Goal: Task Accomplishment & Management: Use online tool/utility

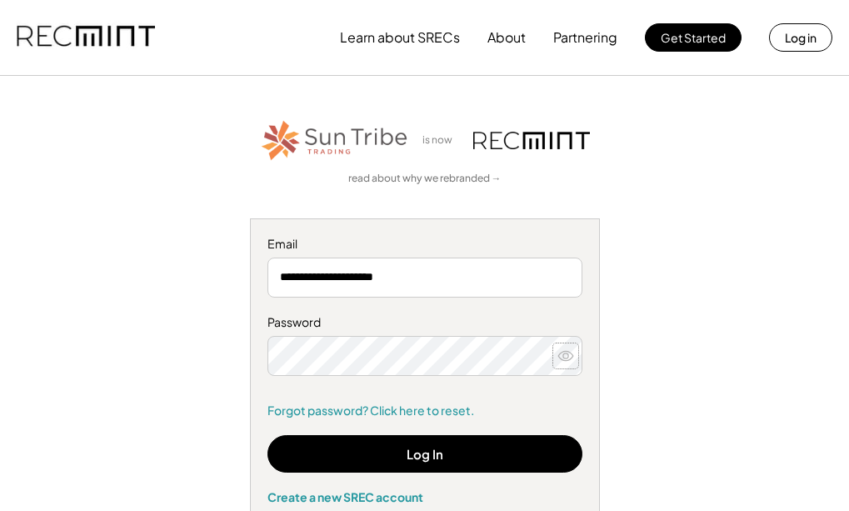
click at [564, 362] on icon at bounding box center [566, 356] width 17 height 17
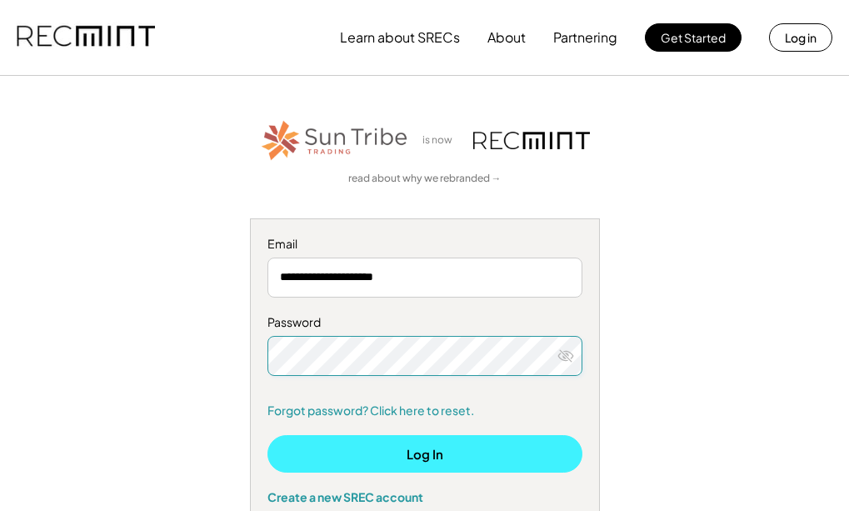
click at [412, 456] on button "Log In" at bounding box center [425, 454] width 315 height 38
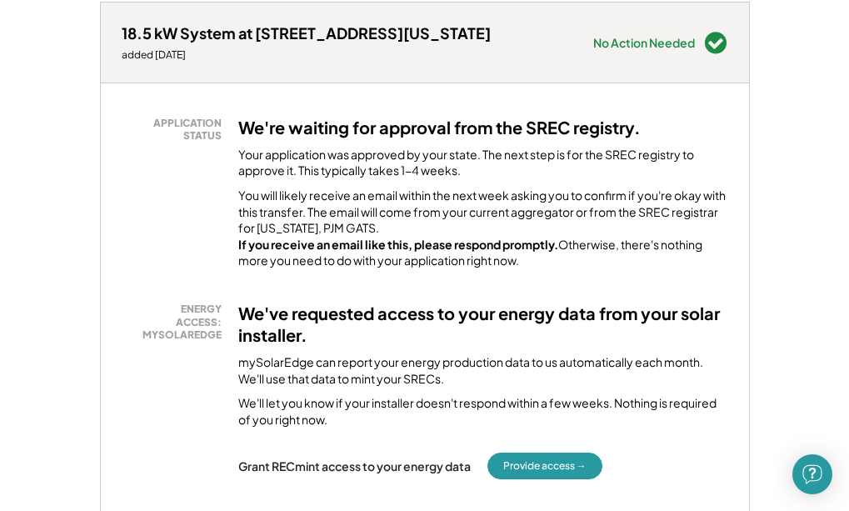
scroll to position [333, 0]
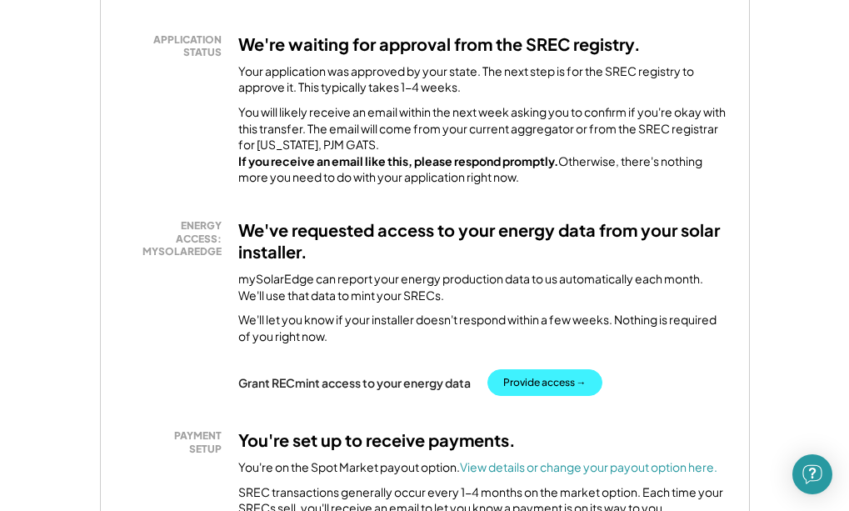
click at [563, 396] on button "Provide access →" at bounding box center [545, 382] width 115 height 27
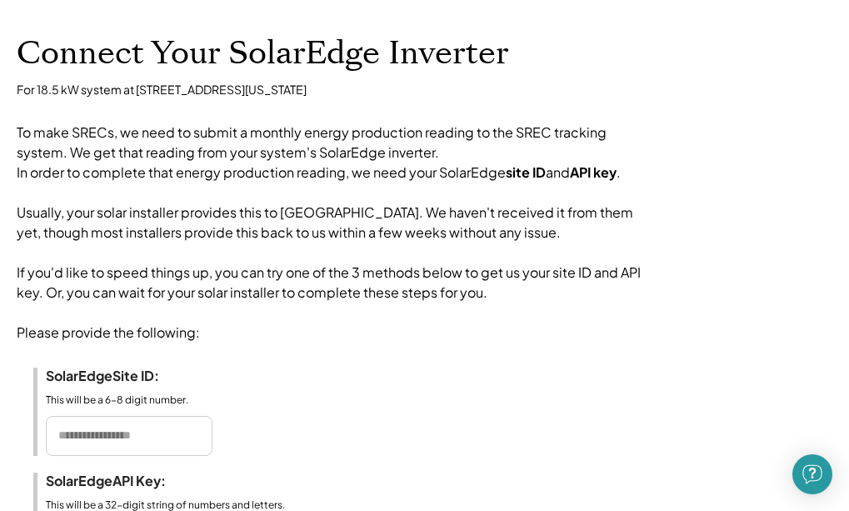
scroll to position [333, 0]
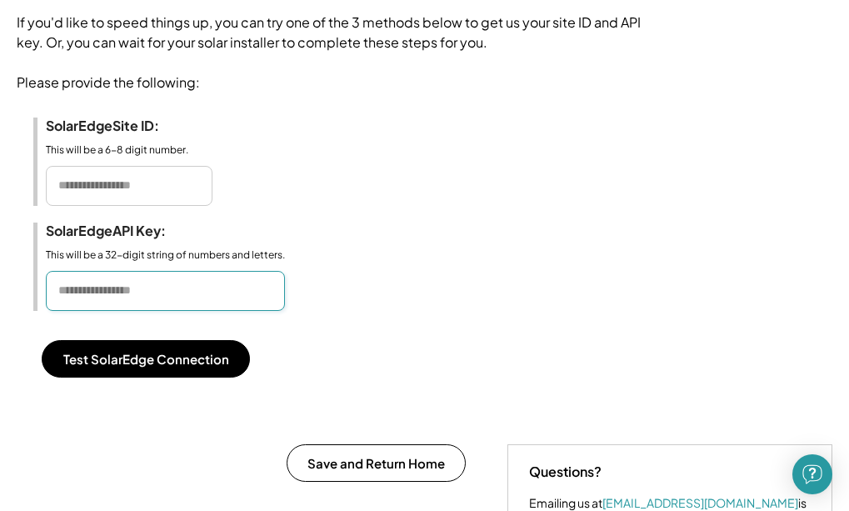
click at [90, 308] on input "input" at bounding box center [165, 291] width 239 height 40
paste input "**********"
type input "**********"
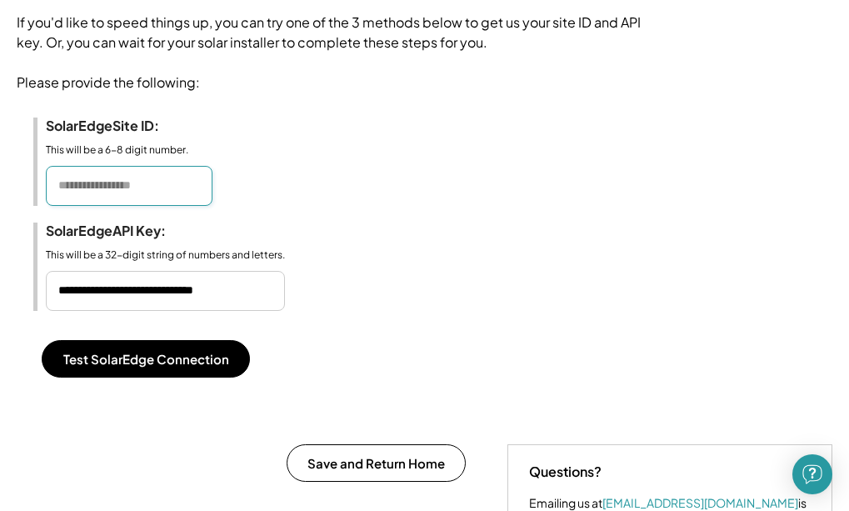
scroll to position [0, 0]
click at [108, 206] on input "input" at bounding box center [129, 186] width 167 height 40
drag, startPoint x: 108, startPoint y: 223, endPoint x: 108, endPoint y: 207, distance: 15.9
click at [108, 206] on input "input" at bounding box center [129, 186] width 167 height 40
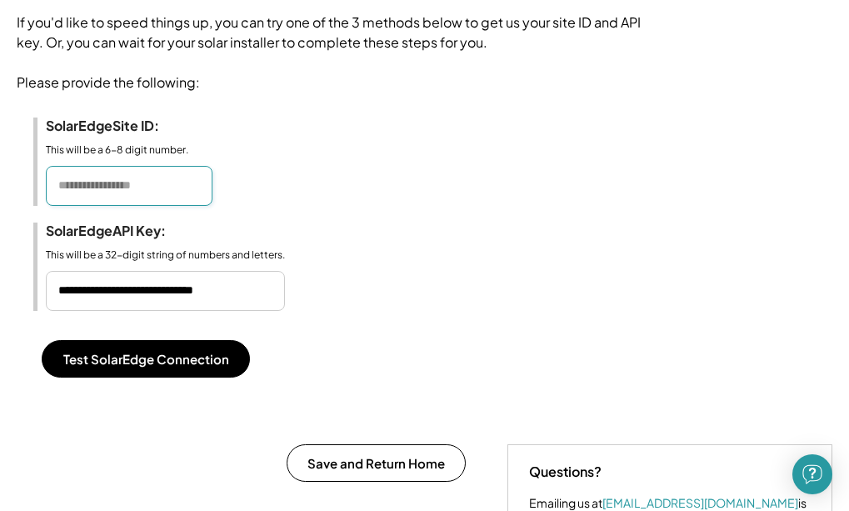
paste input "*******"
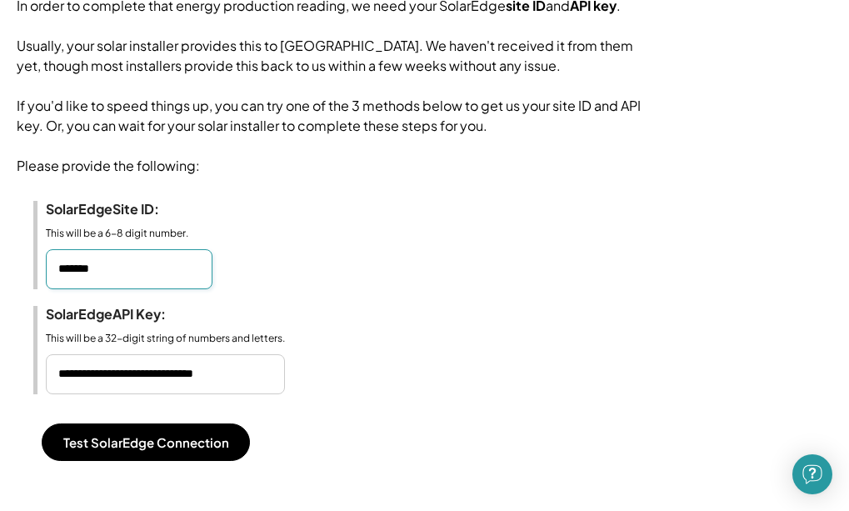
scroll to position [333, 0]
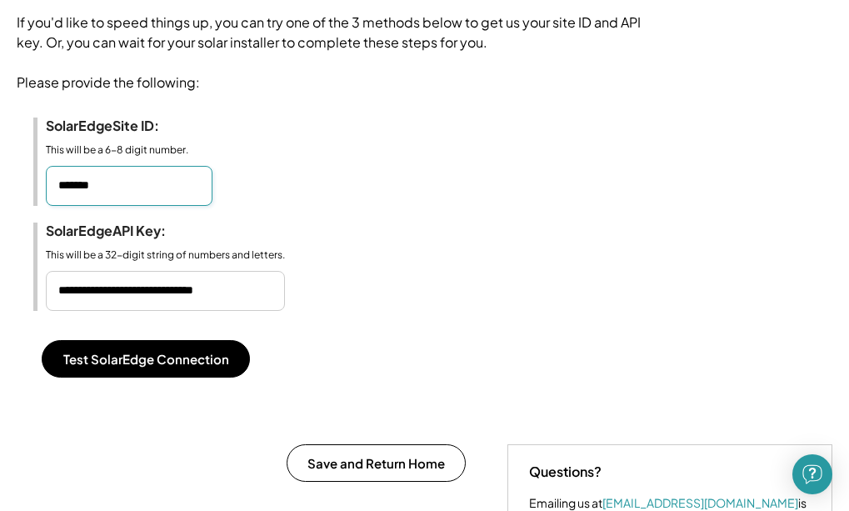
type input "*******"
click at [159, 311] on input "input" at bounding box center [165, 291] width 239 height 40
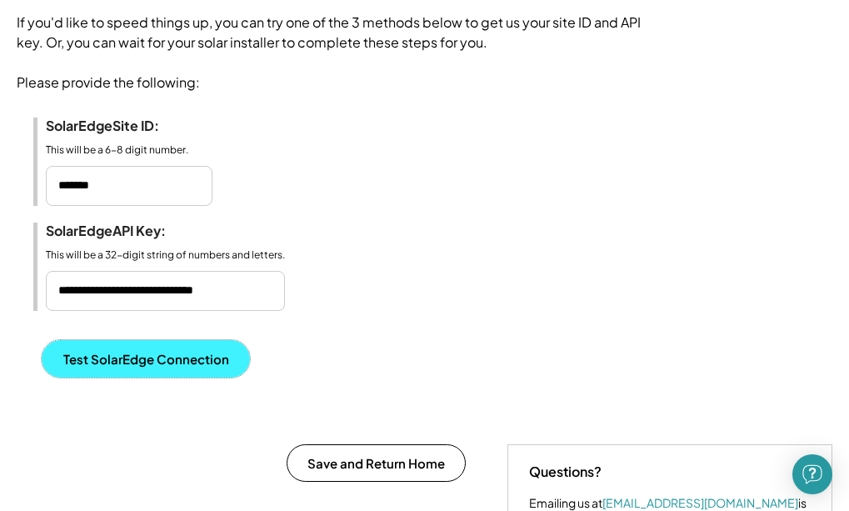
scroll to position [0, 0]
click at [171, 378] on button "Test SolarEdge Connection" at bounding box center [146, 359] width 208 height 38
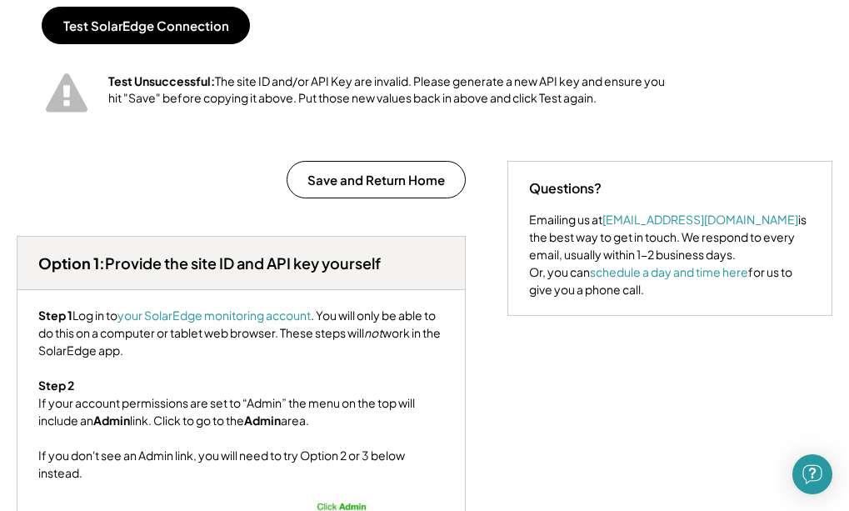
scroll to position [500, 0]
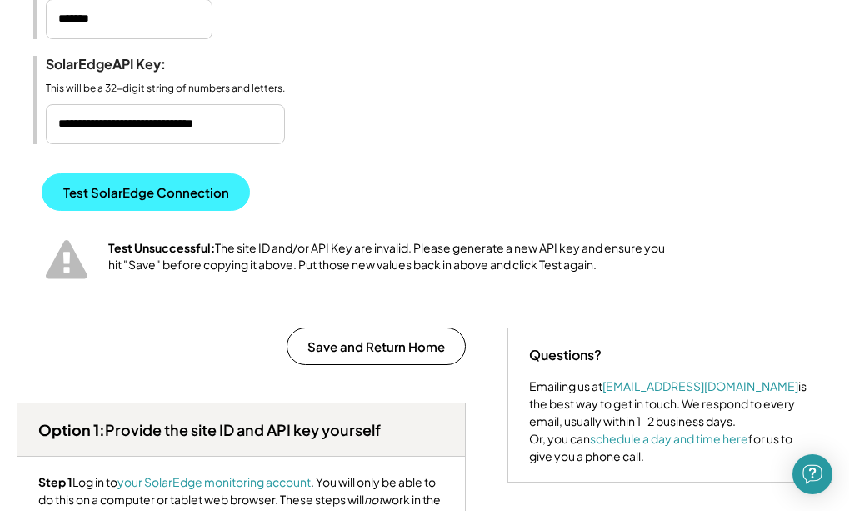
click at [173, 211] on button "Test SolarEdge Connection" at bounding box center [146, 192] width 208 height 38
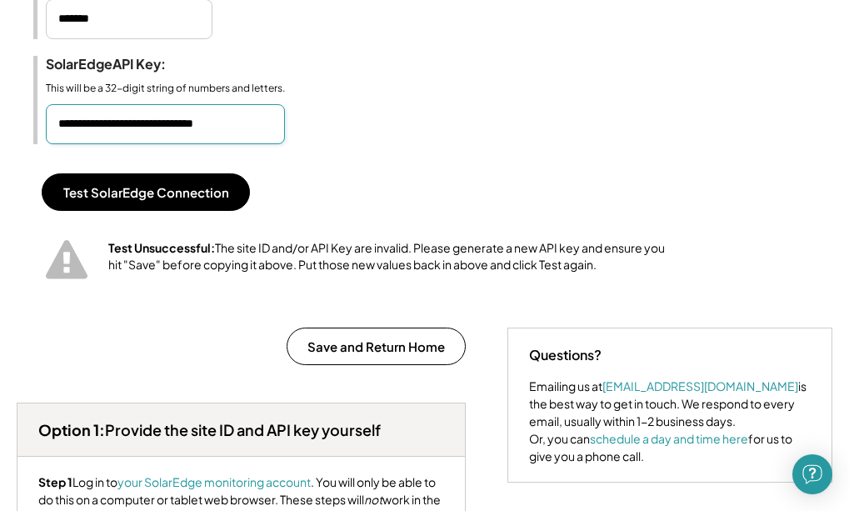
scroll to position [0, 36]
drag, startPoint x: 268, startPoint y: 146, endPoint x: 403, endPoint y: 152, distance: 136.0
type input "*"
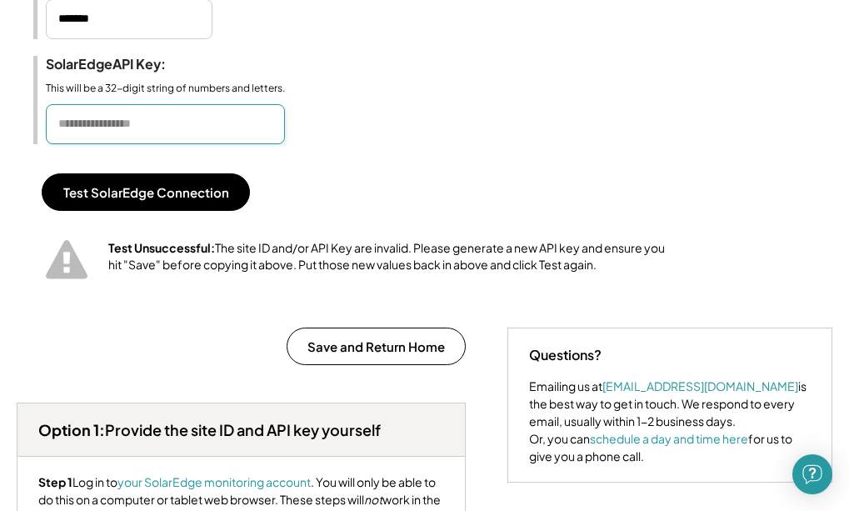
paste input "**********"
type input "**********"
click at [114, 38] on input "input" at bounding box center [129, 19] width 167 height 40
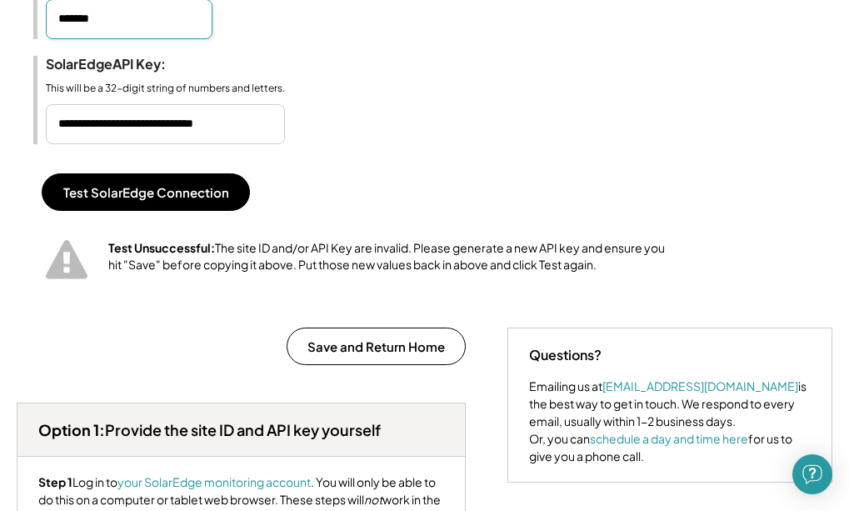
click at [61, 39] on input "input" at bounding box center [129, 19] width 167 height 40
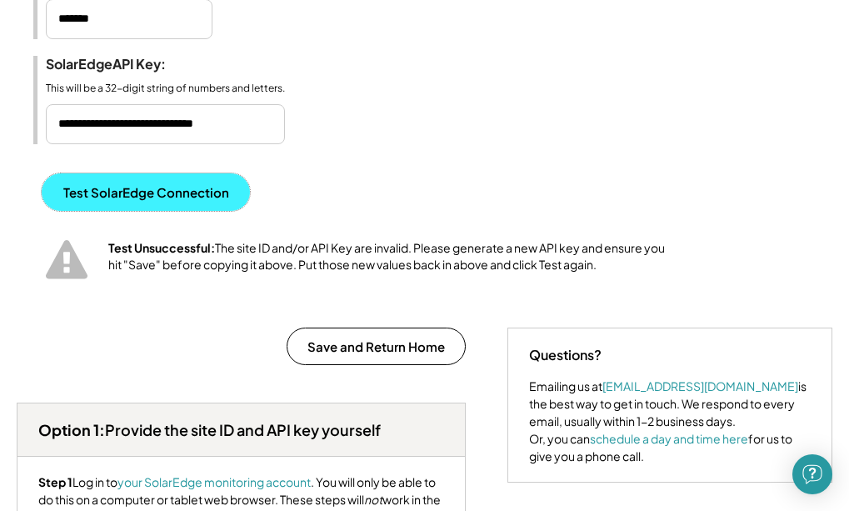
click at [192, 211] on button "Test SolarEdge Connection" at bounding box center [146, 192] width 208 height 38
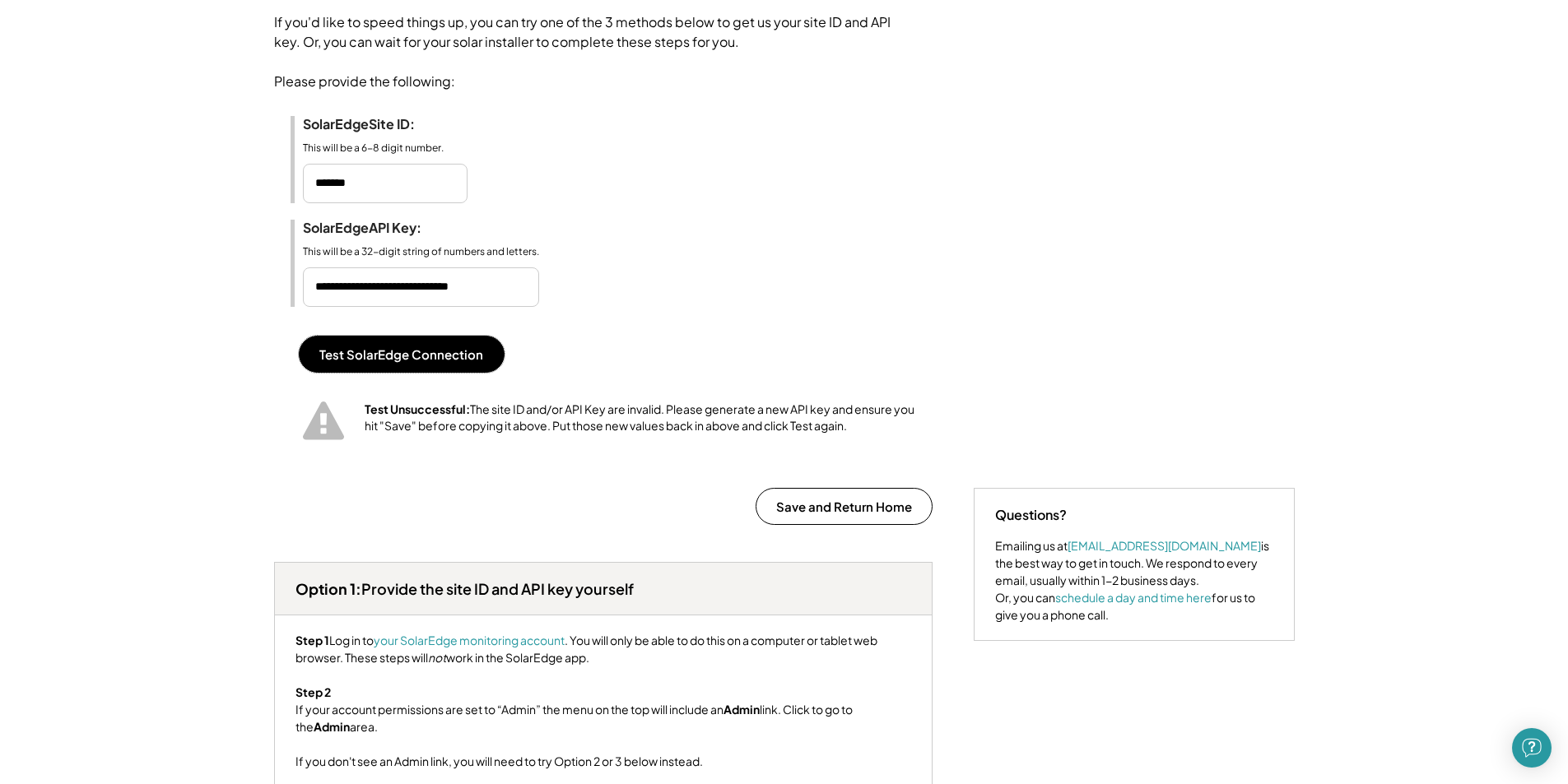
scroll to position [247, 0]
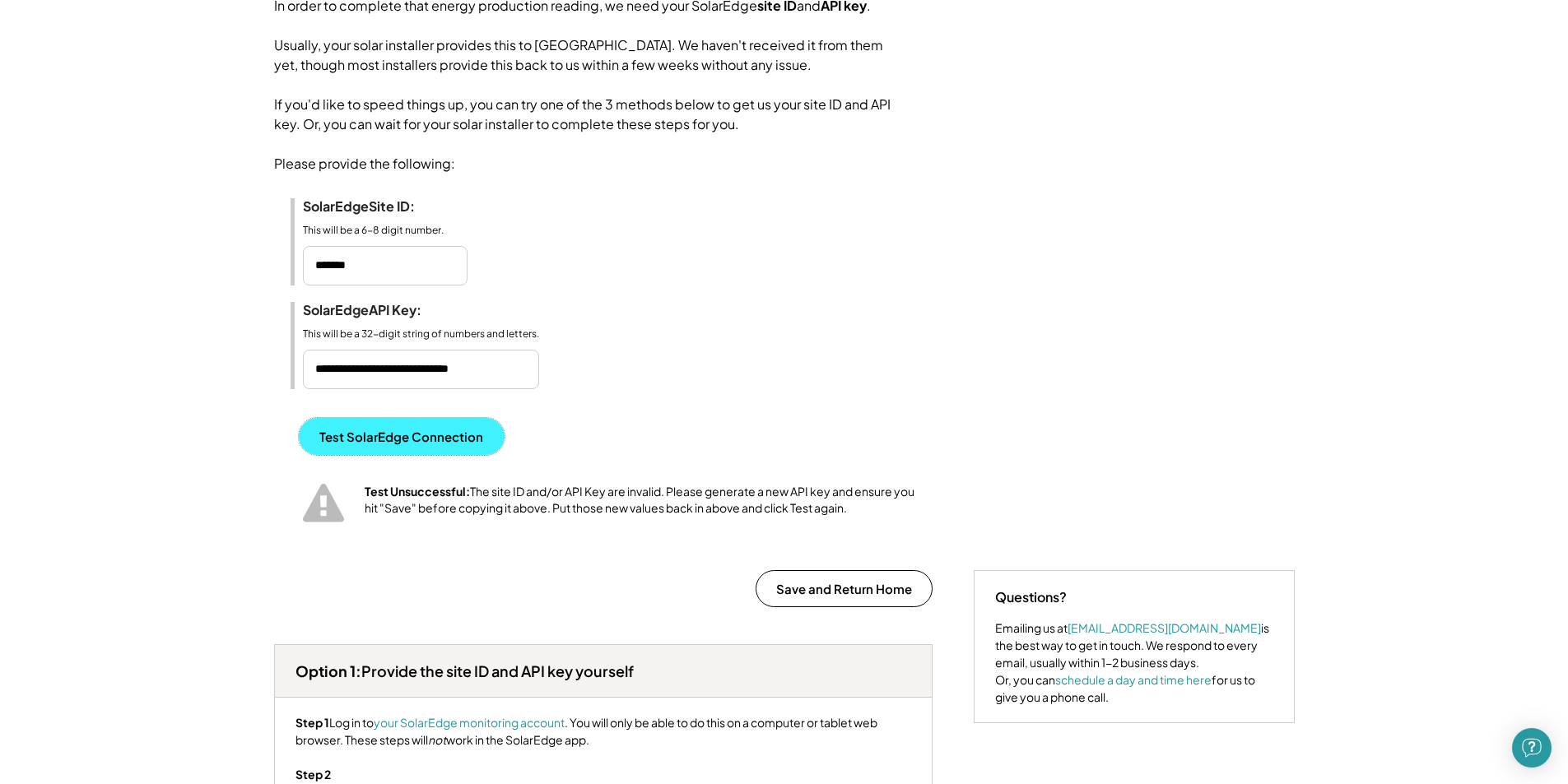
click at [432, 455] on button "Test SolarEdge Connection" at bounding box center [402, 436] width 205 height 38
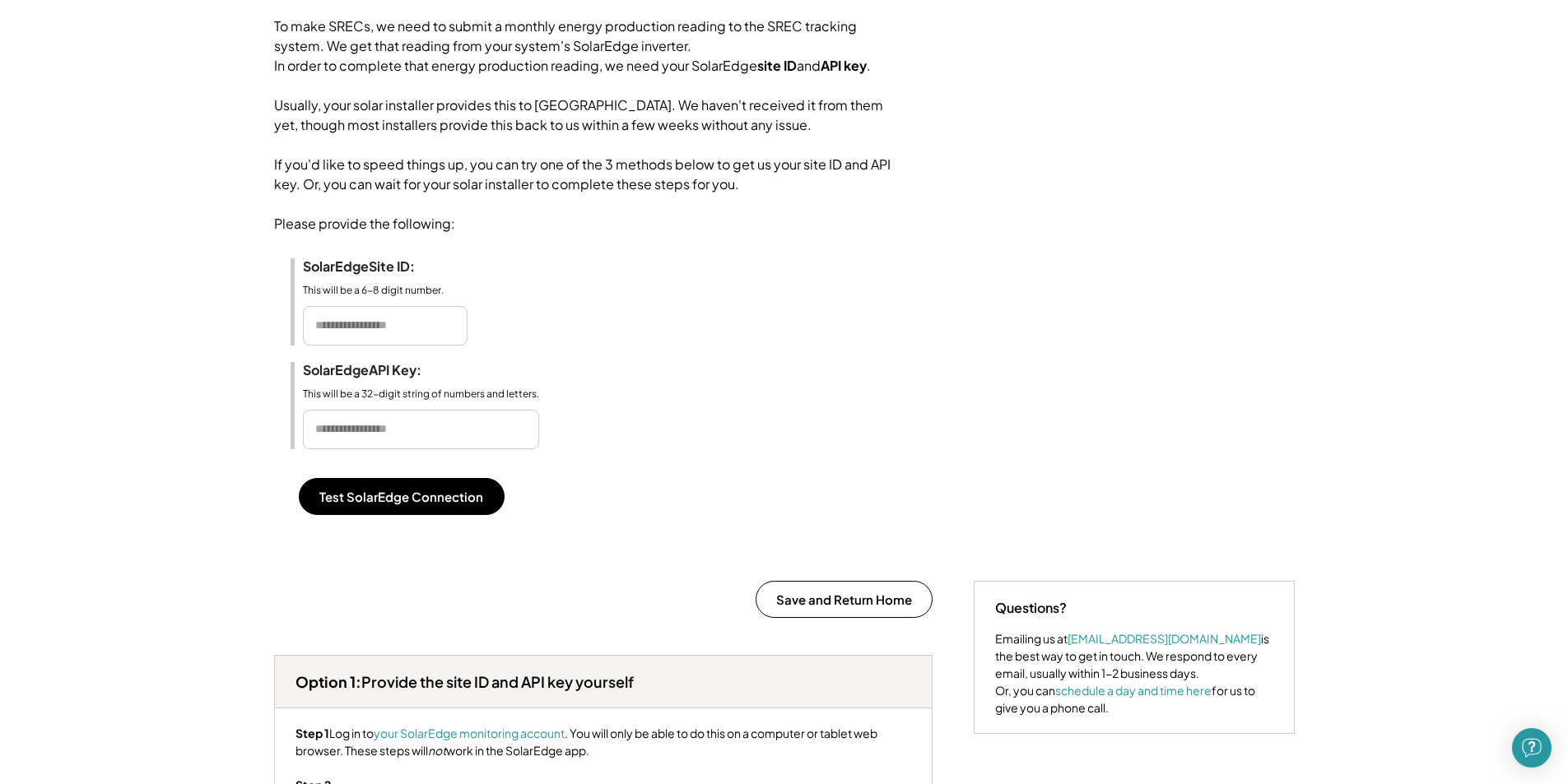
click at [363, 447] on input "input" at bounding box center [421, 430] width 236 height 39
click at [358, 449] on input "input" at bounding box center [421, 430] width 236 height 39
paste input "**********"
type input "**********"
click at [389, 346] on input "input" at bounding box center [385, 326] width 165 height 39
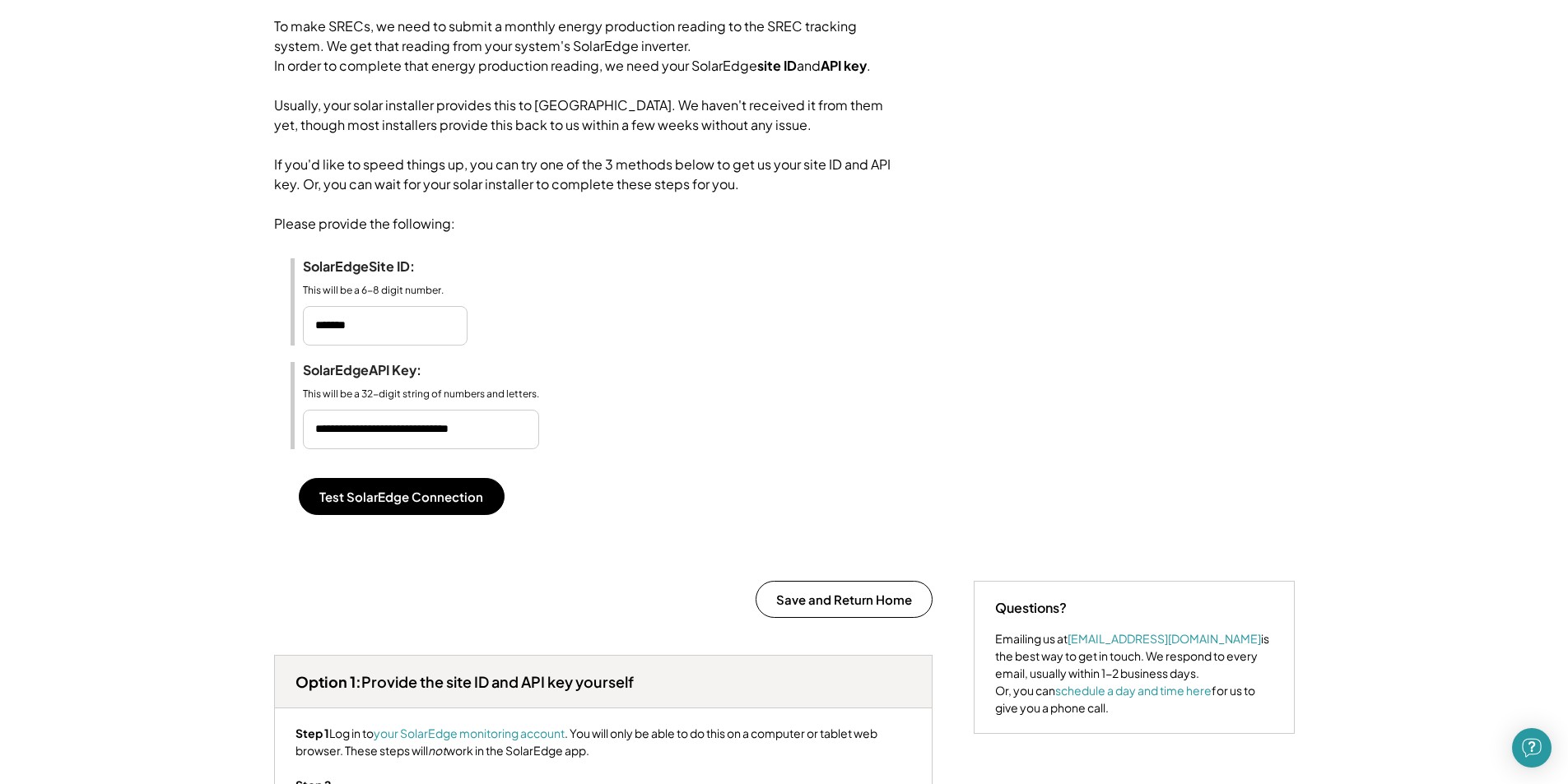
click at [365, 341] on input "input" at bounding box center [385, 326] width 165 height 39
type input "*******"
click at [380, 515] on button "Test SolarEdge Connection" at bounding box center [402, 497] width 205 height 38
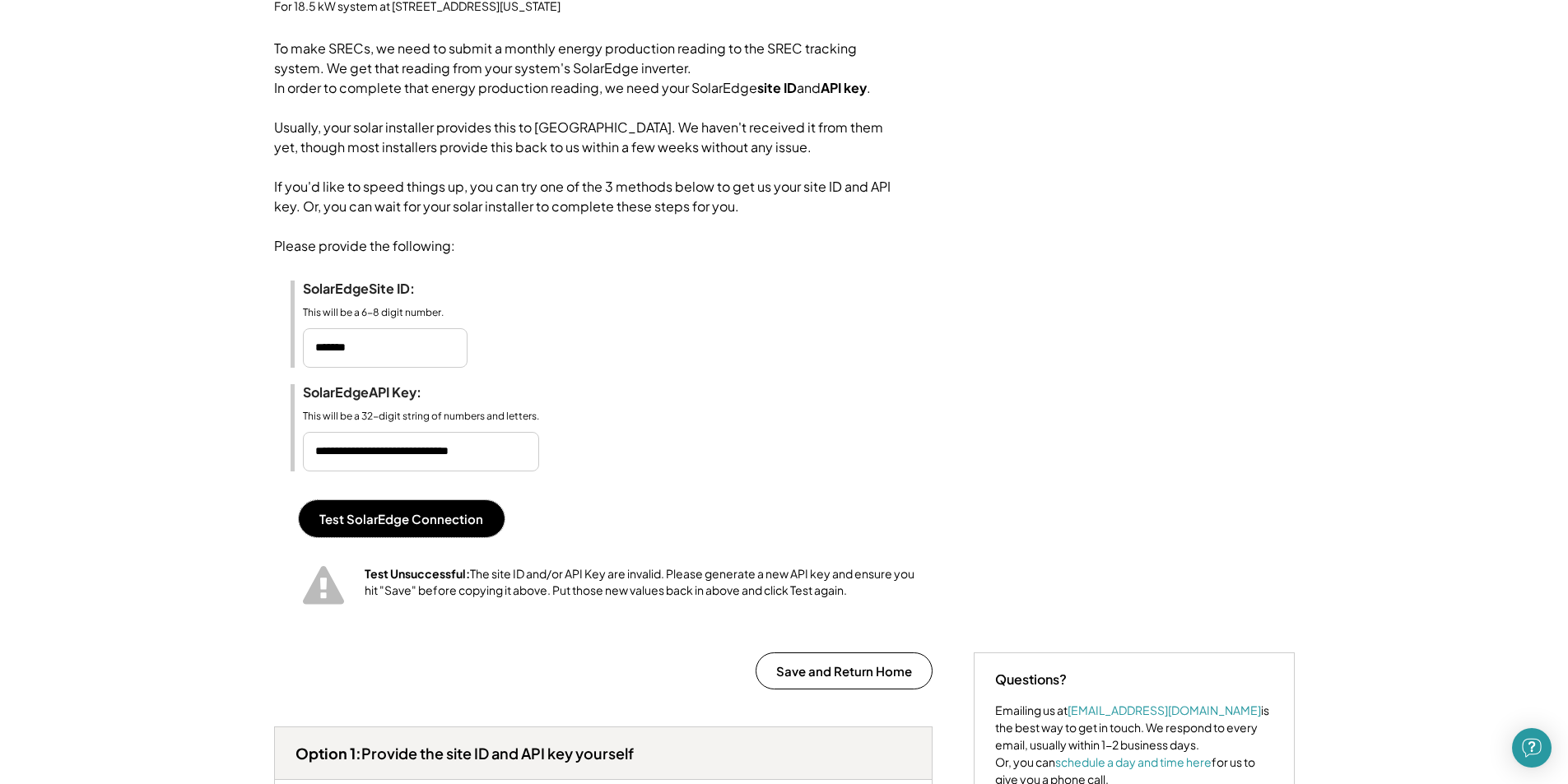
scroll to position [247, 0]
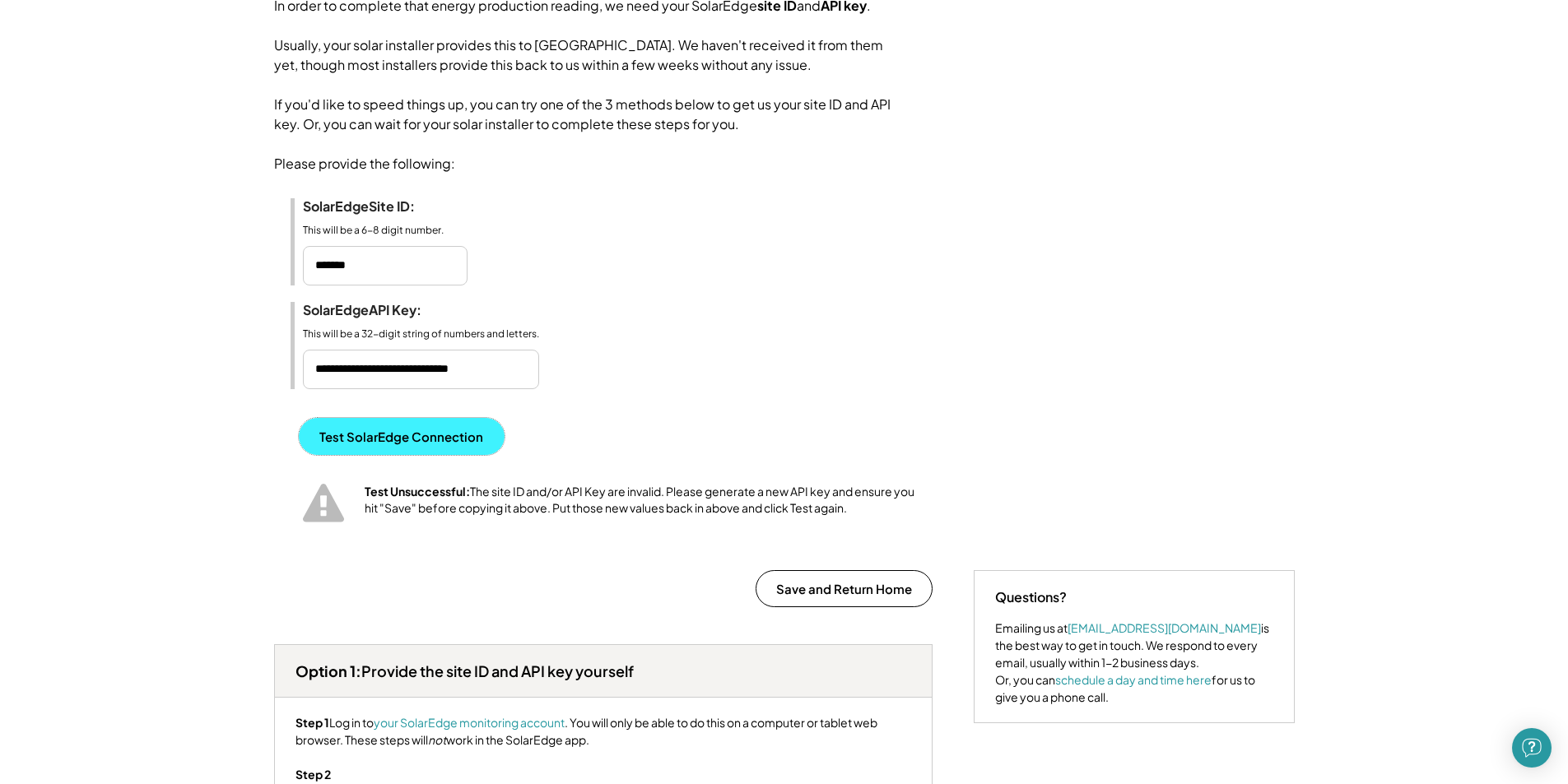
click at [409, 452] on button "Test SolarEdge Connection" at bounding box center [402, 436] width 205 height 38
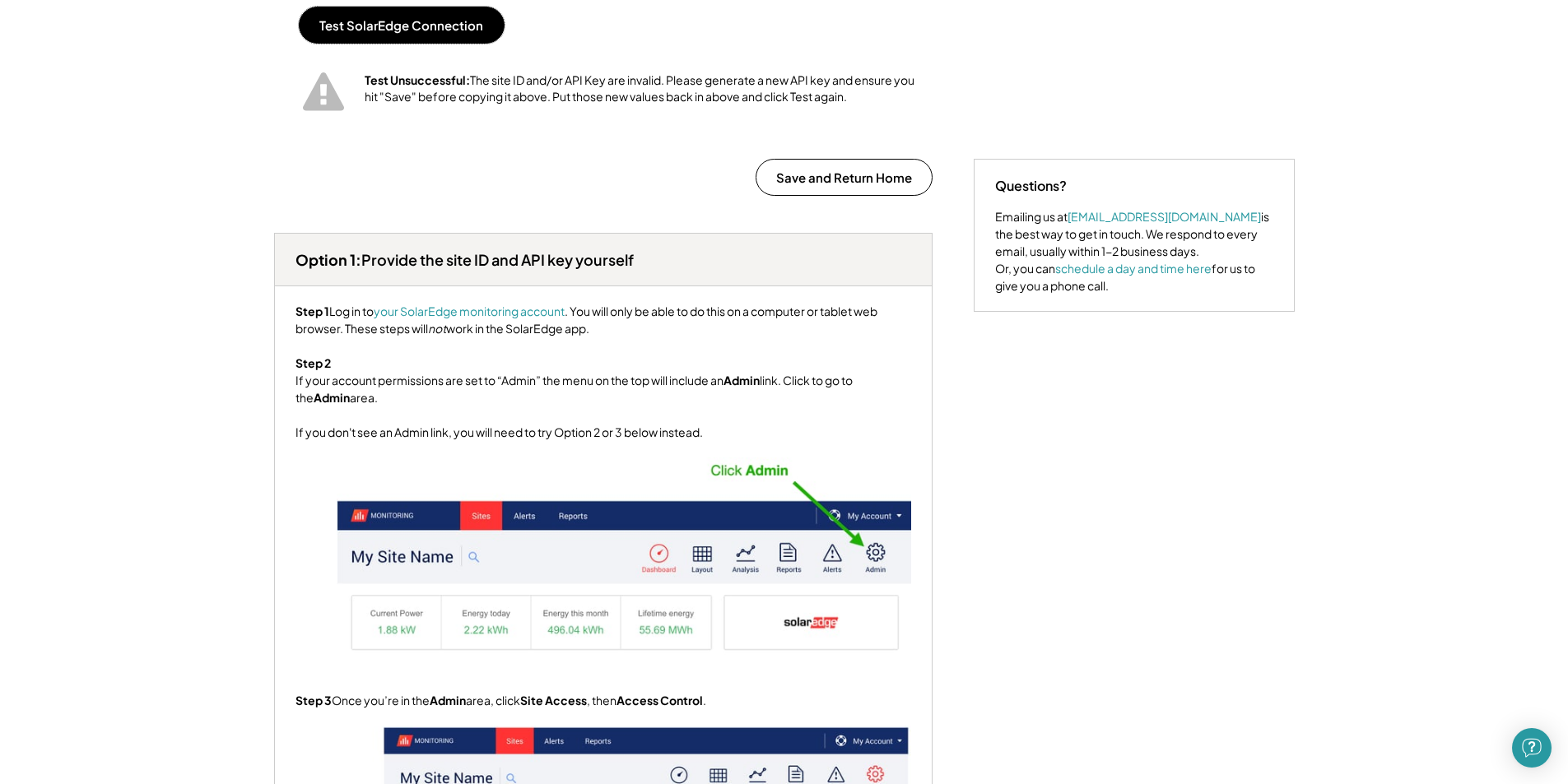
scroll to position [494, 0]
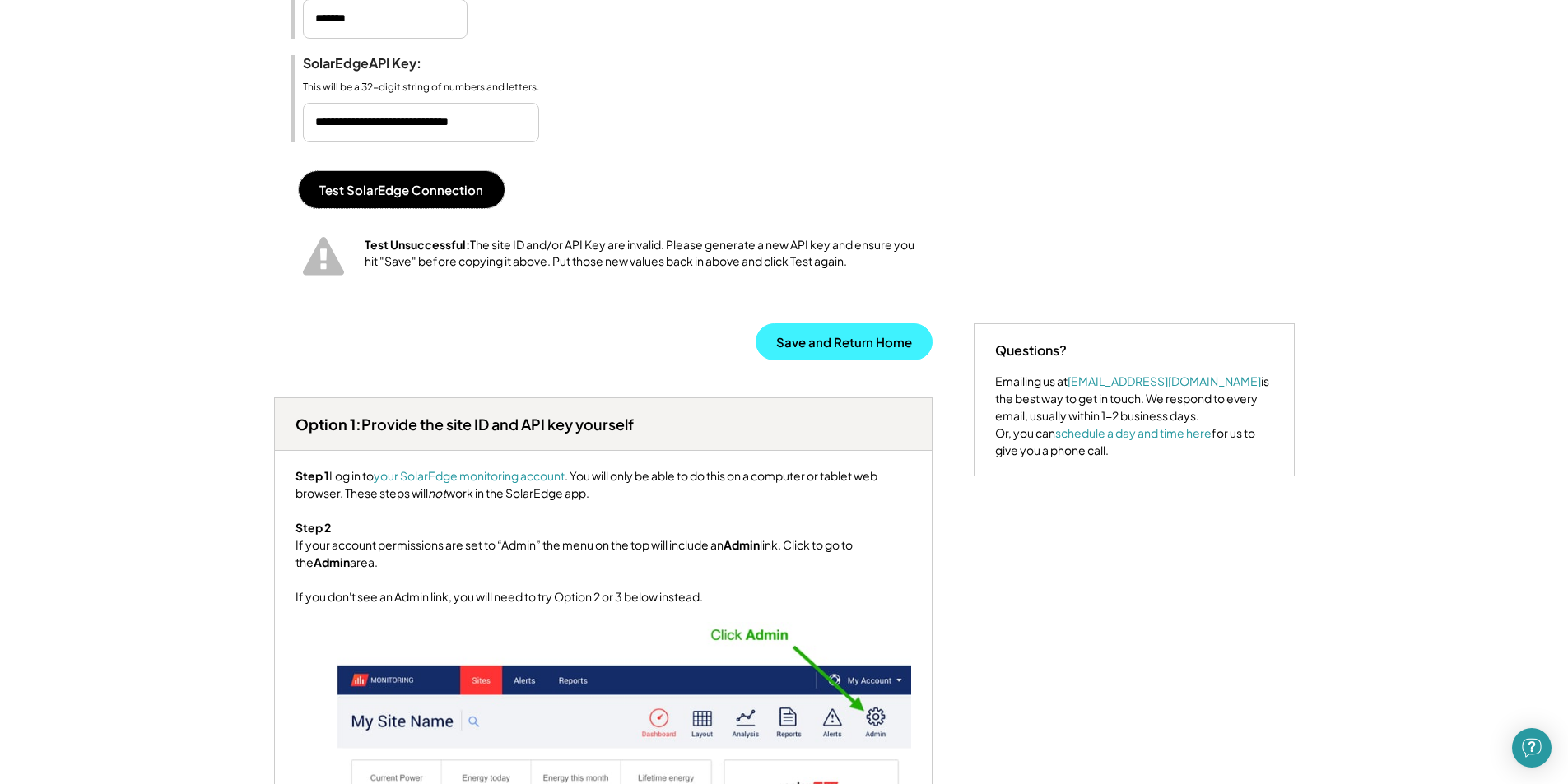
click at [830, 360] on button "Save and Return Home" at bounding box center [843, 343] width 177 height 38
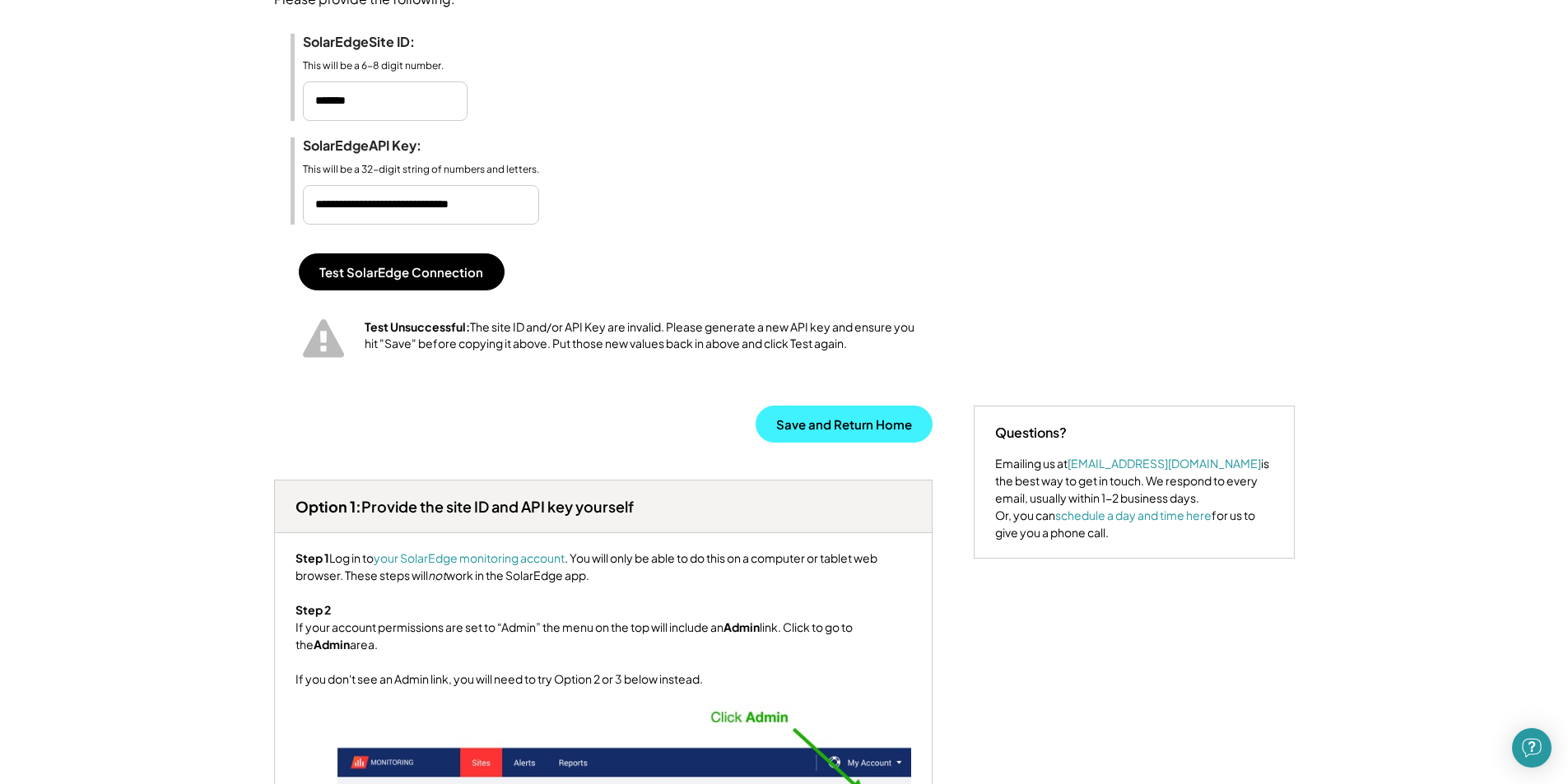
click at [841, 442] on button "Save and Return Home" at bounding box center [843, 425] width 177 height 38
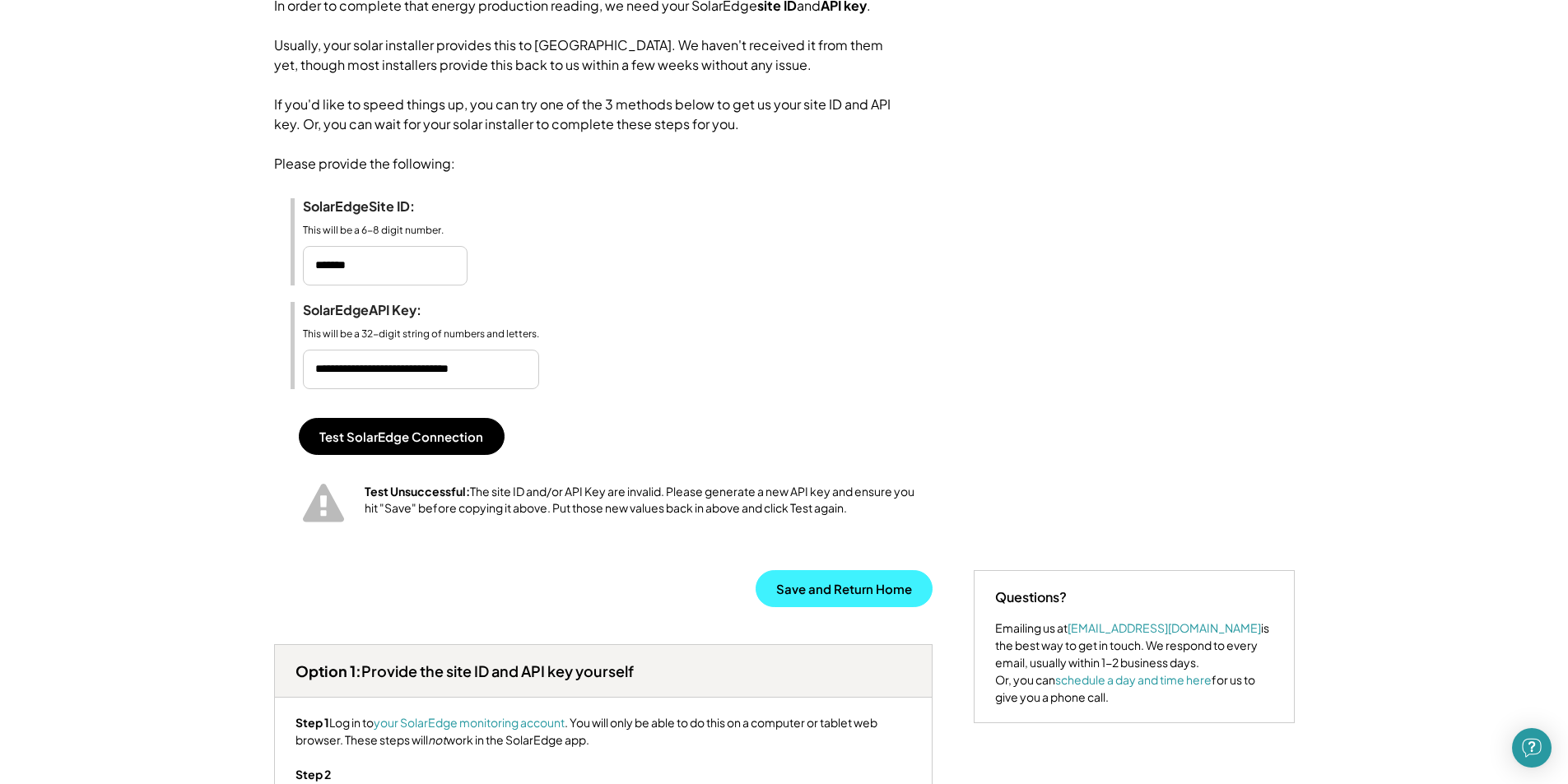
click at [817, 607] on button "Save and Return Home" at bounding box center [843, 589] width 177 height 38
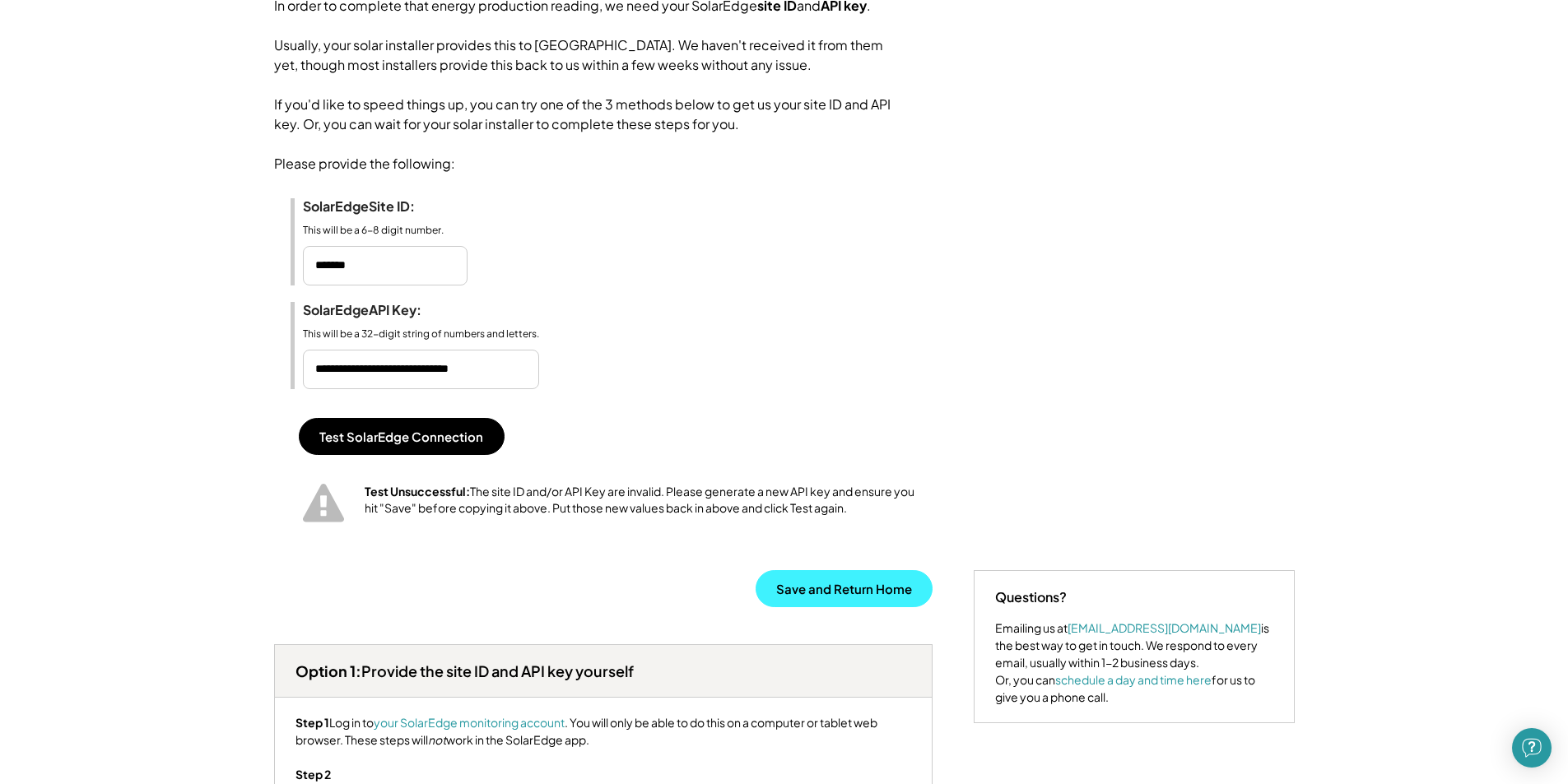
click at [817, 607] on button "Save and Return Home" at bounding box center [843, 589] width 177 height 38
click at [793, 607] on button "Save and Return Home" at bounding box center [843, 589] width 177 height 38
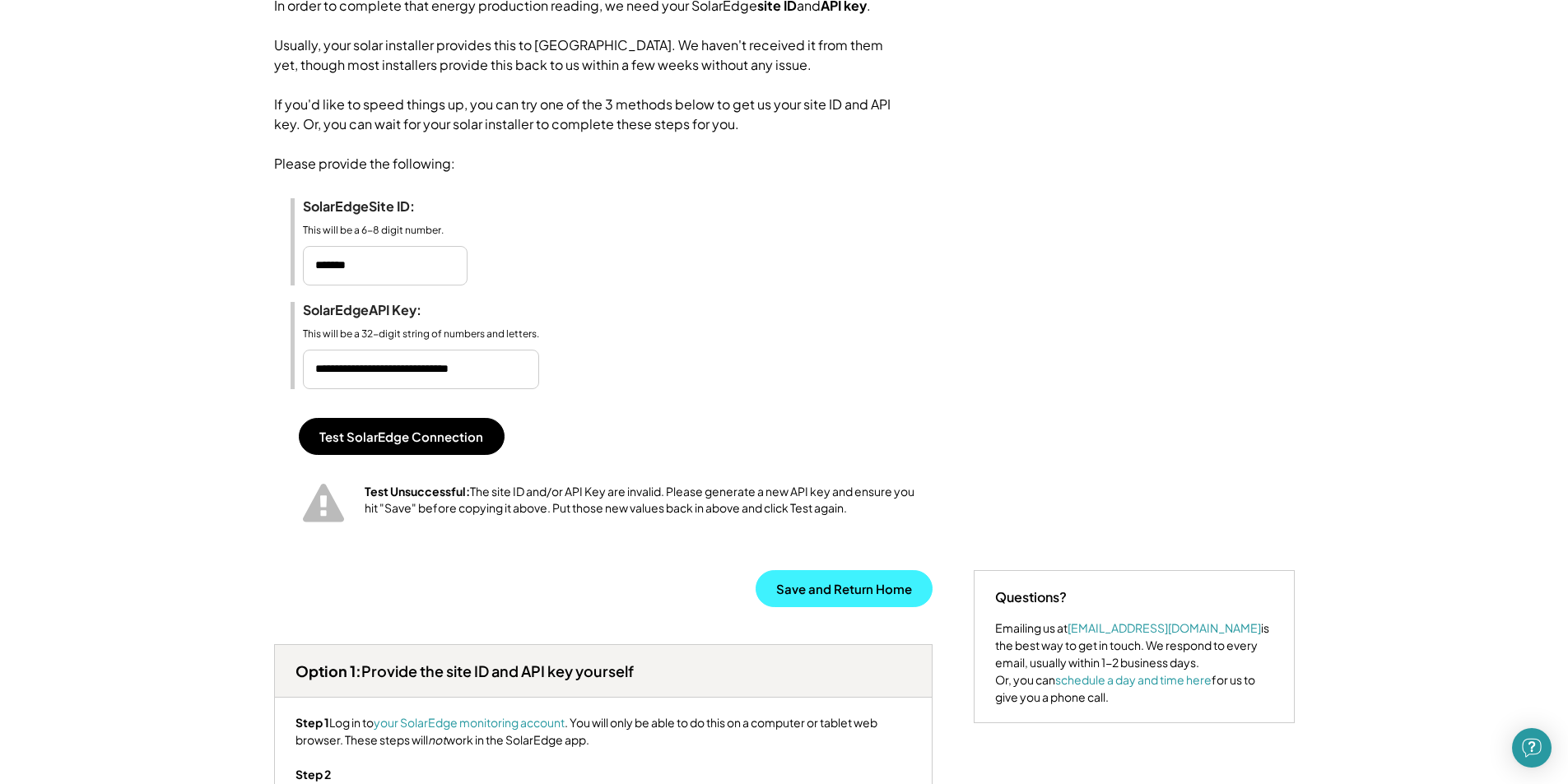
click at [793, 607] on button "Save and Return Home" at bounding box center [843, 589] width 177 height 38
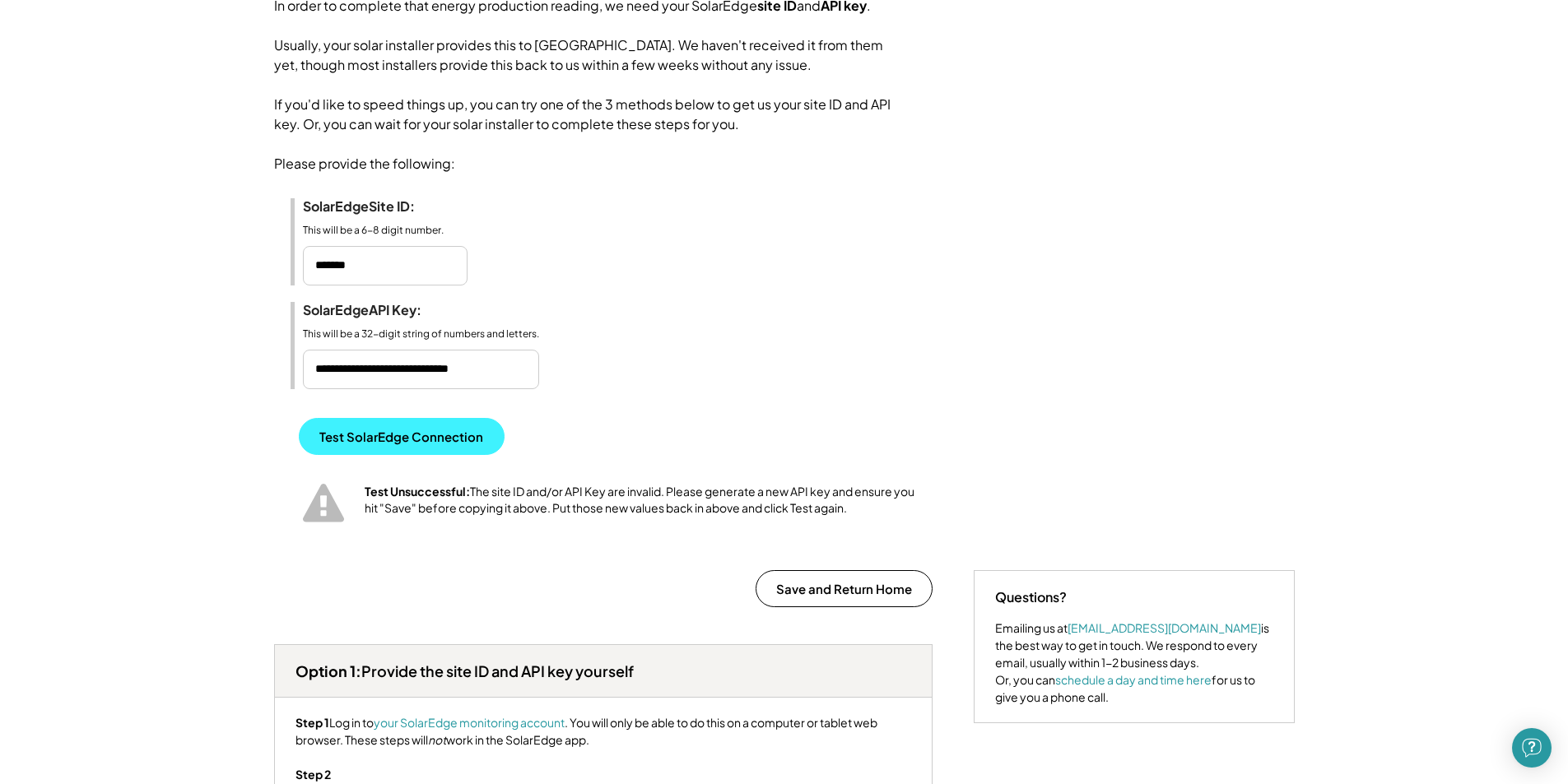
click at [457, 453] on button "Test SolarEdge Connection" at bounding box center [402, 436] width 205 height 38
drag, startPoint x: 529, startPoint y: 388, endPoint x: 107, endPoint y: 374, distance: 422.2
type input "**"
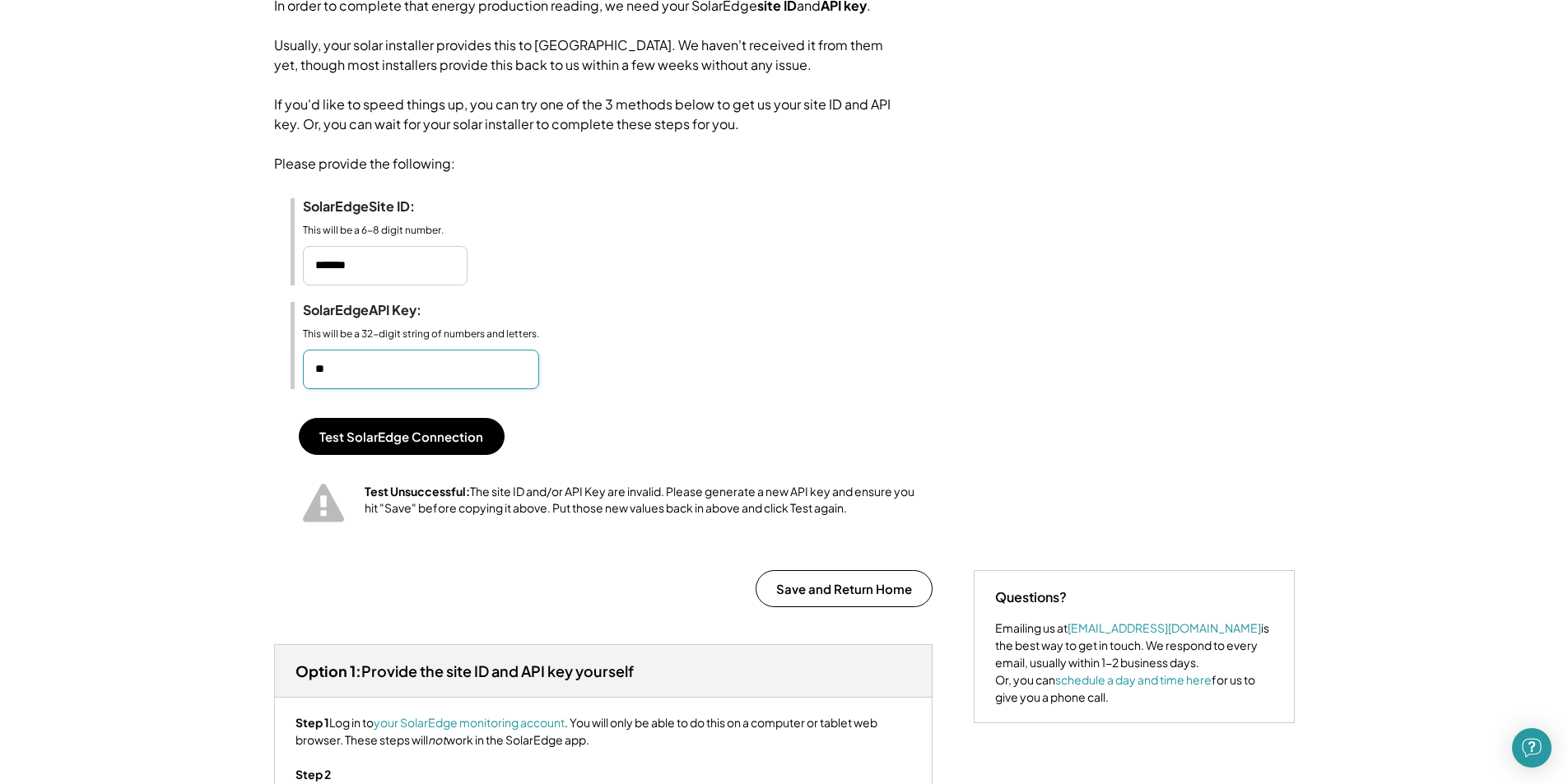
drag, startPoint x: 410, startPoint y: 388, endPoint x: 171, endPoint y: 386, distance: 239.0
paste input "**********"
type input "**********"
click at [437, 451] on button "Test SolarEdge Connection" at bounding box center [402, 436] width 205 height 38
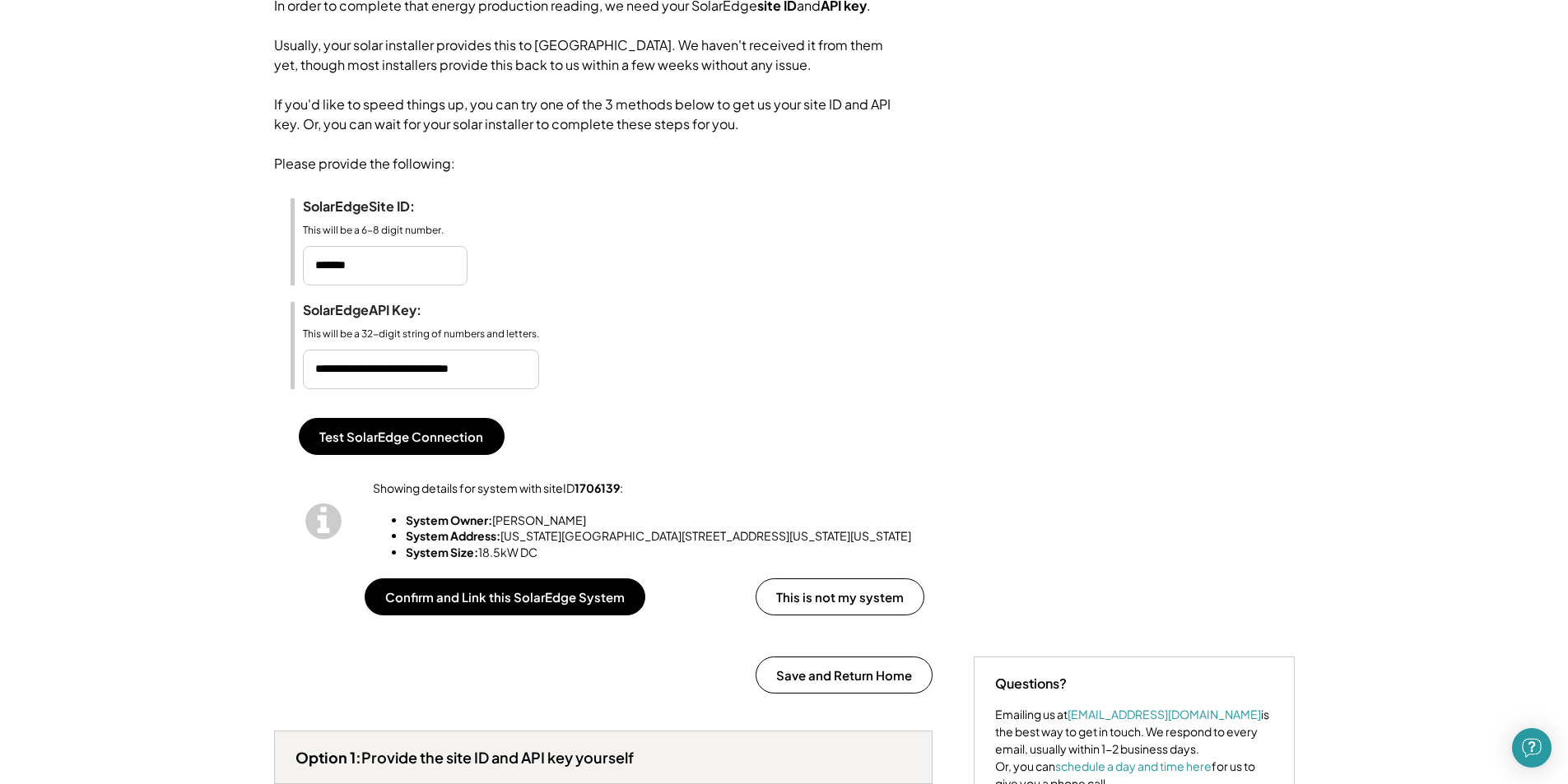
scroll to position [329, 0]
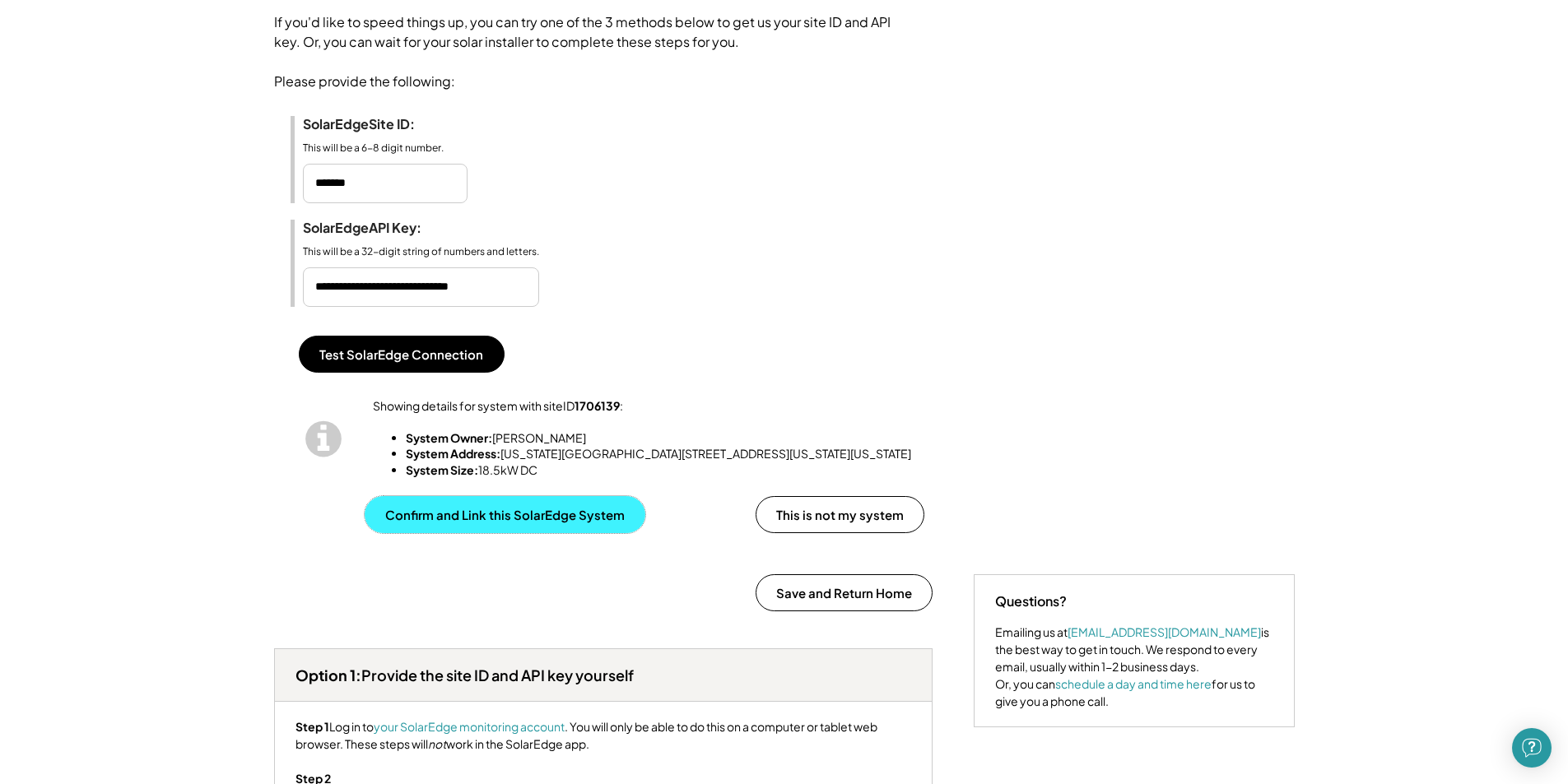
click at [508, 533] on button "Confirm and Link this SolarEdge System" at bounding box center [505, 515] width 280 height 38
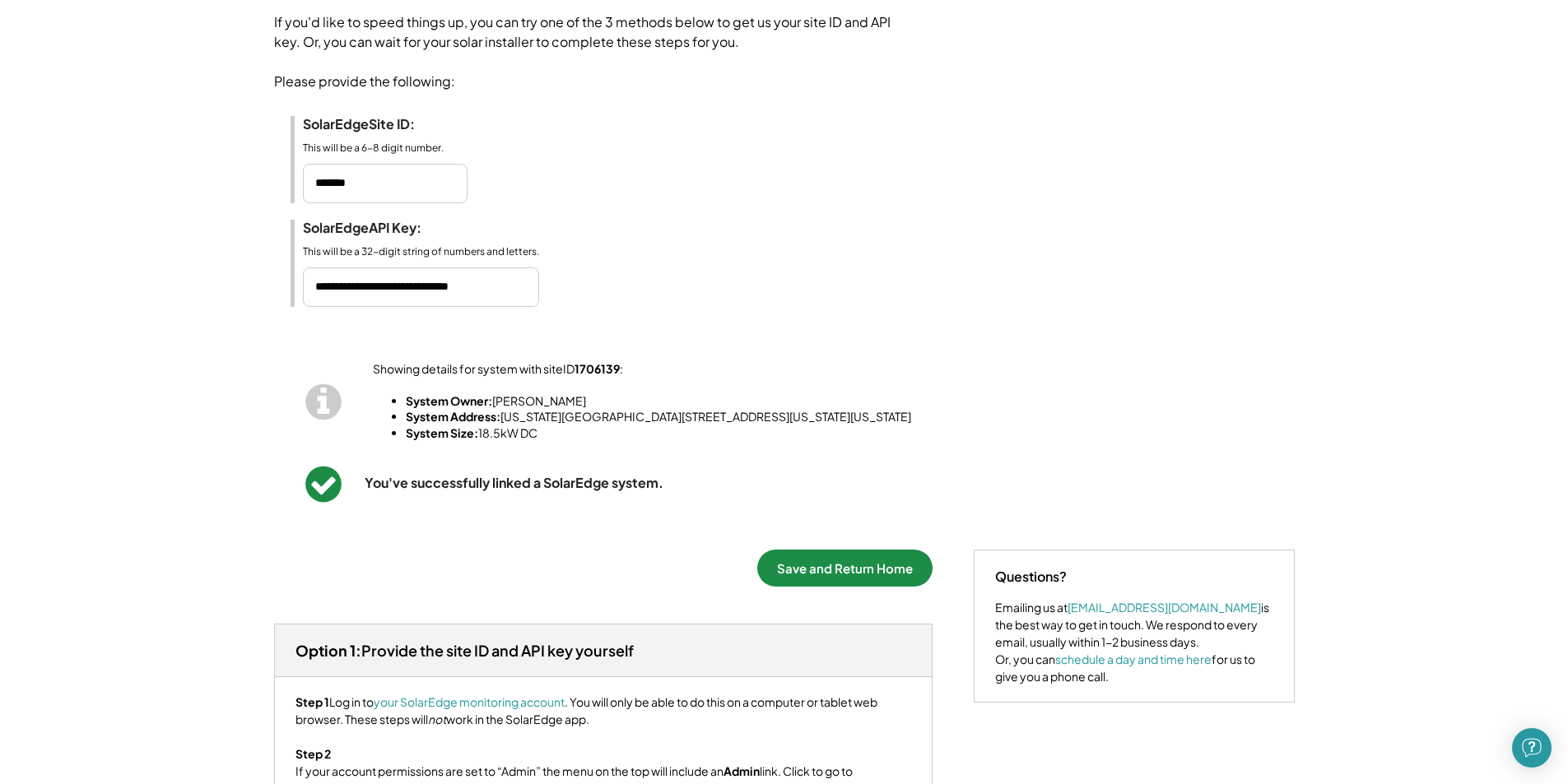
click at [817, 587] on button "Save and Return Home" at bounding box center [845, 569] width 176 height 38
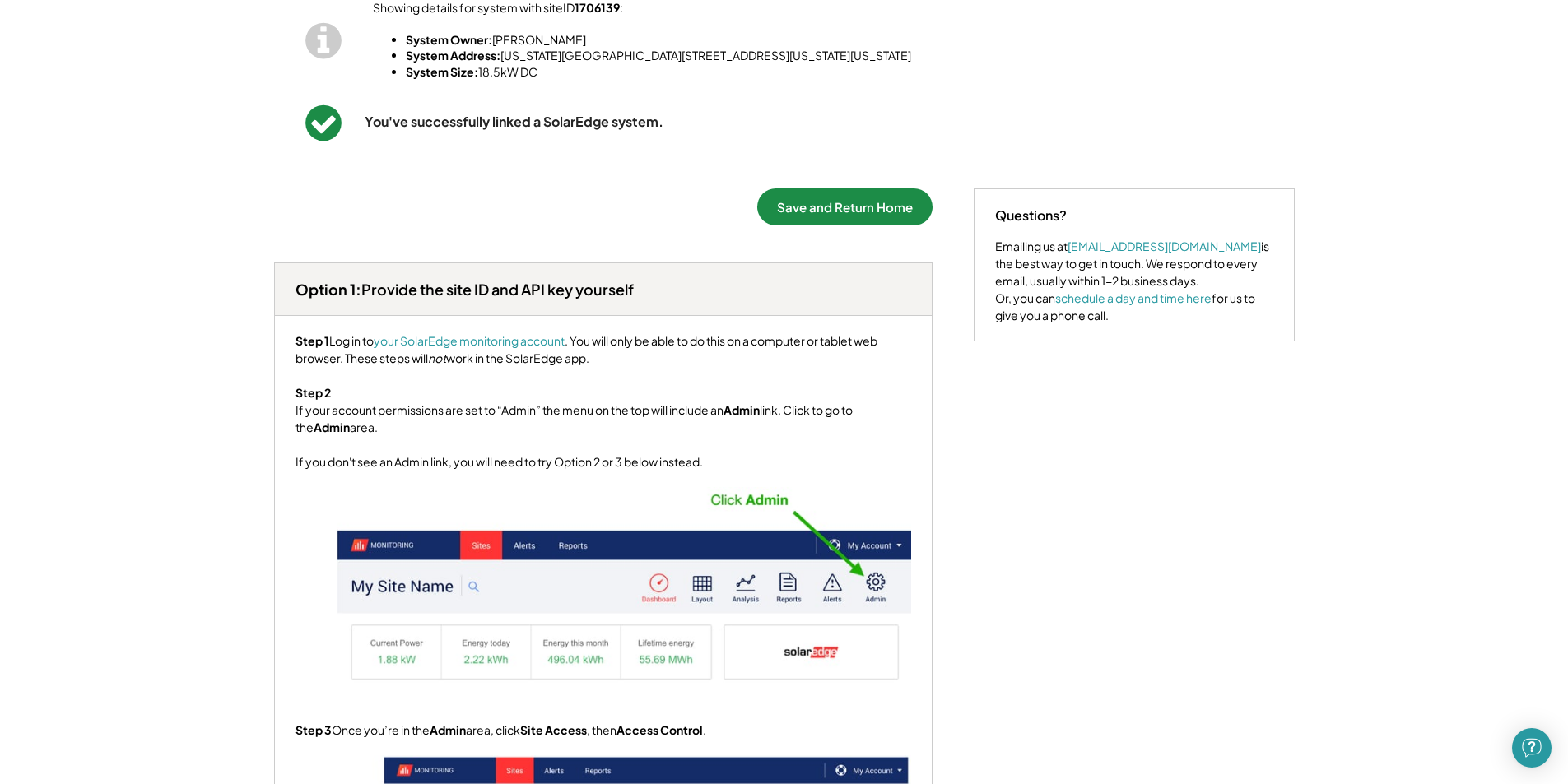
scroll to position [196, 0]
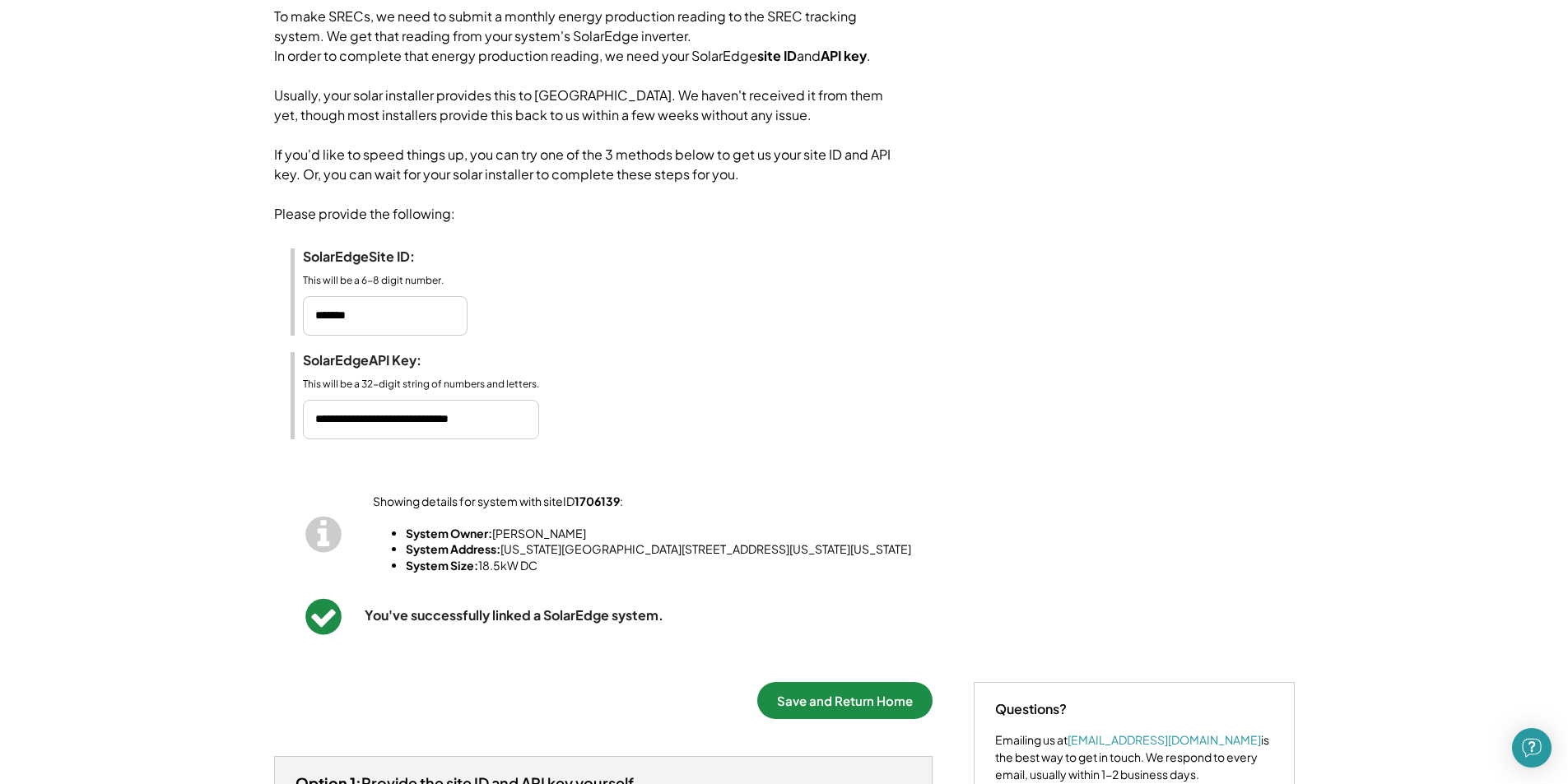
click at [846, 719] on button "Save and Return Home" at bounding box center [845, 701] width 176 height 38
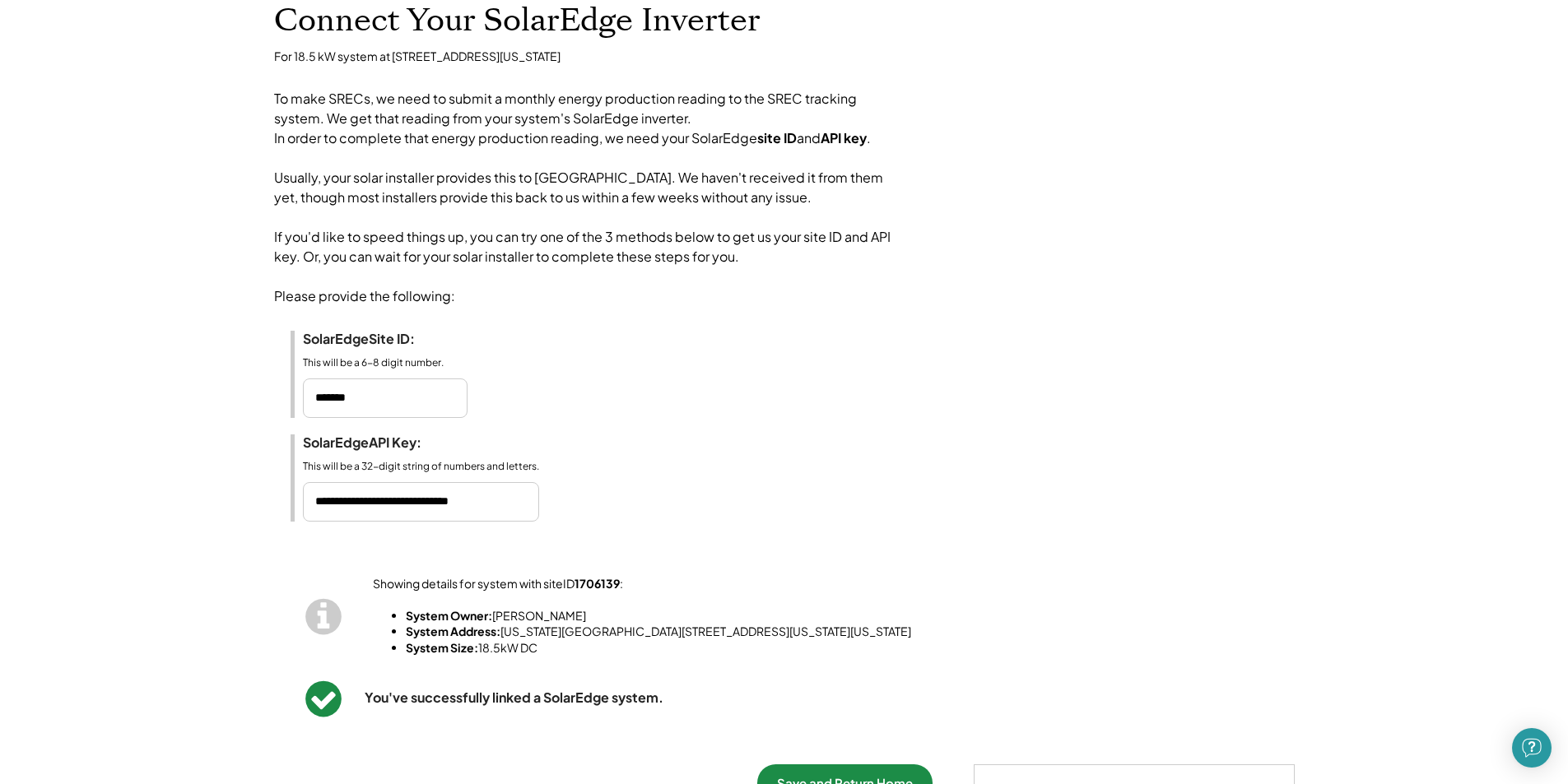
scroll to position [0, 0]
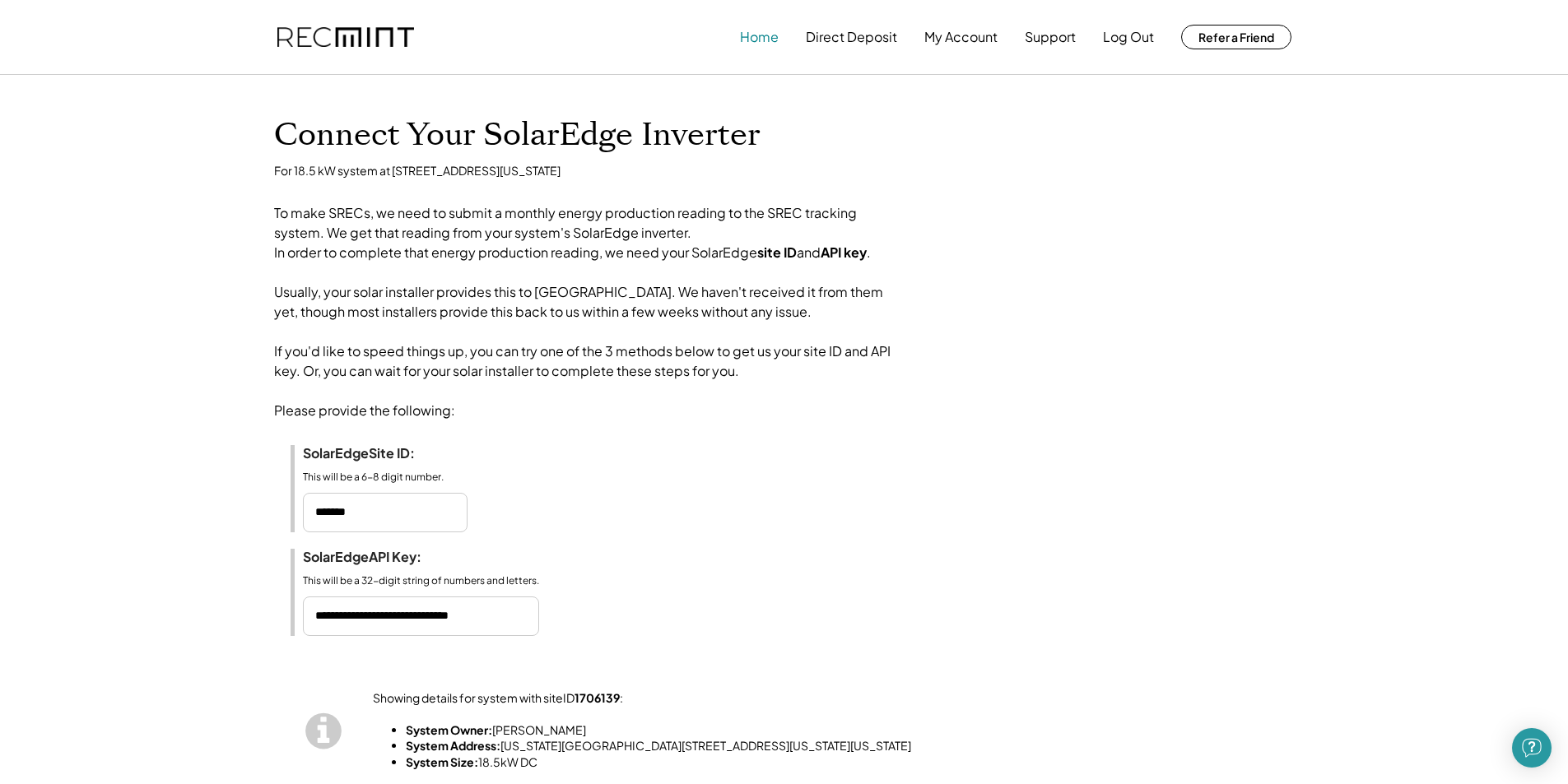
click at [759, 34] on button "Home" at bounding box center [758, 37] width 39 height 33
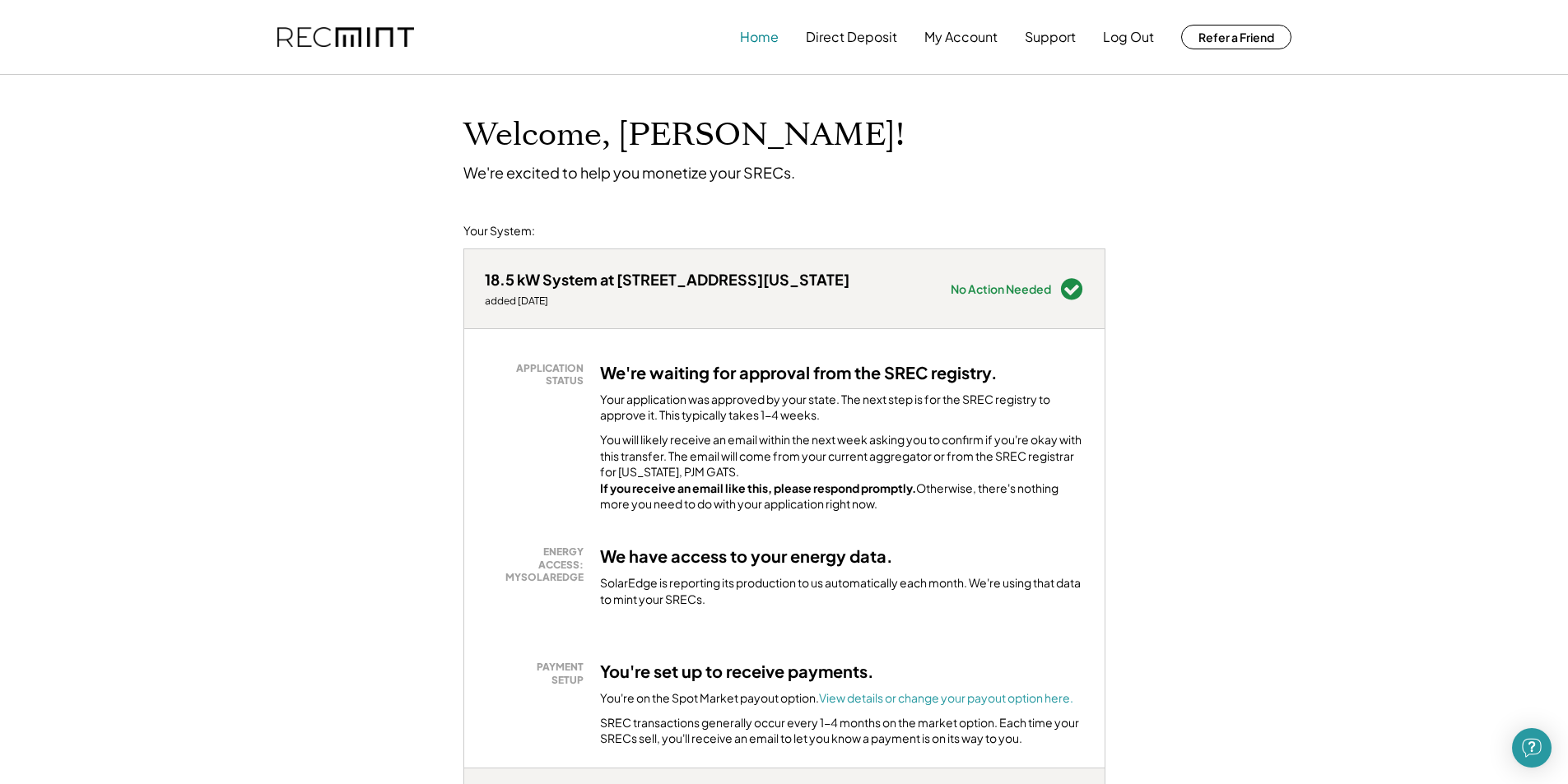
click at [771, 41] on button "Home" at bounding box center [758, 37] width 39 height 33
click at [747, 34] on button "Home" at bounding box center [758, 37] width 39 height 33
click at [1126, 37] on button "Log Out" at bounding box center [1129, 37] width 51 height 33
